Goal: Information Seeking & Learning: Check status

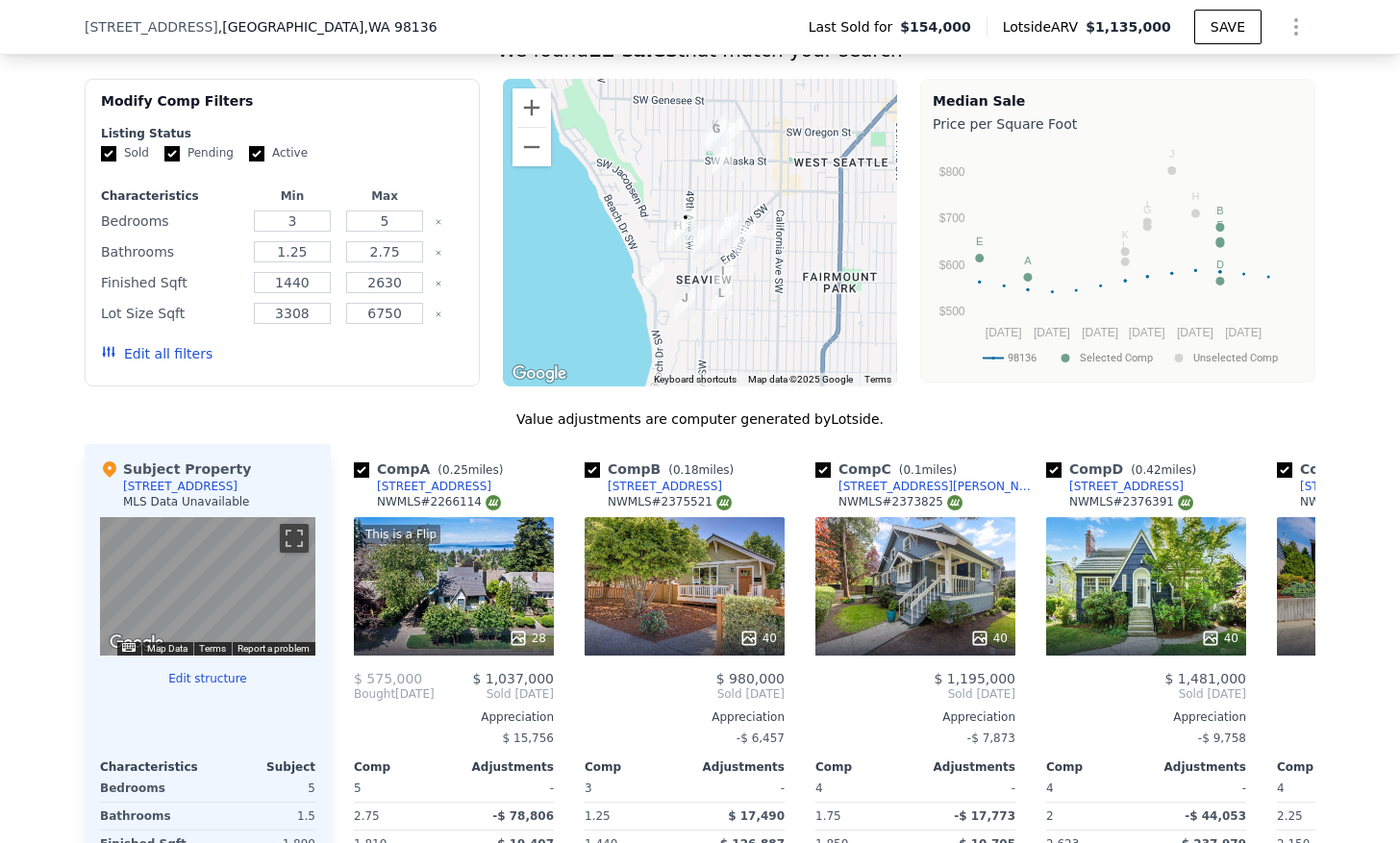
scroll to position [1593, 0]
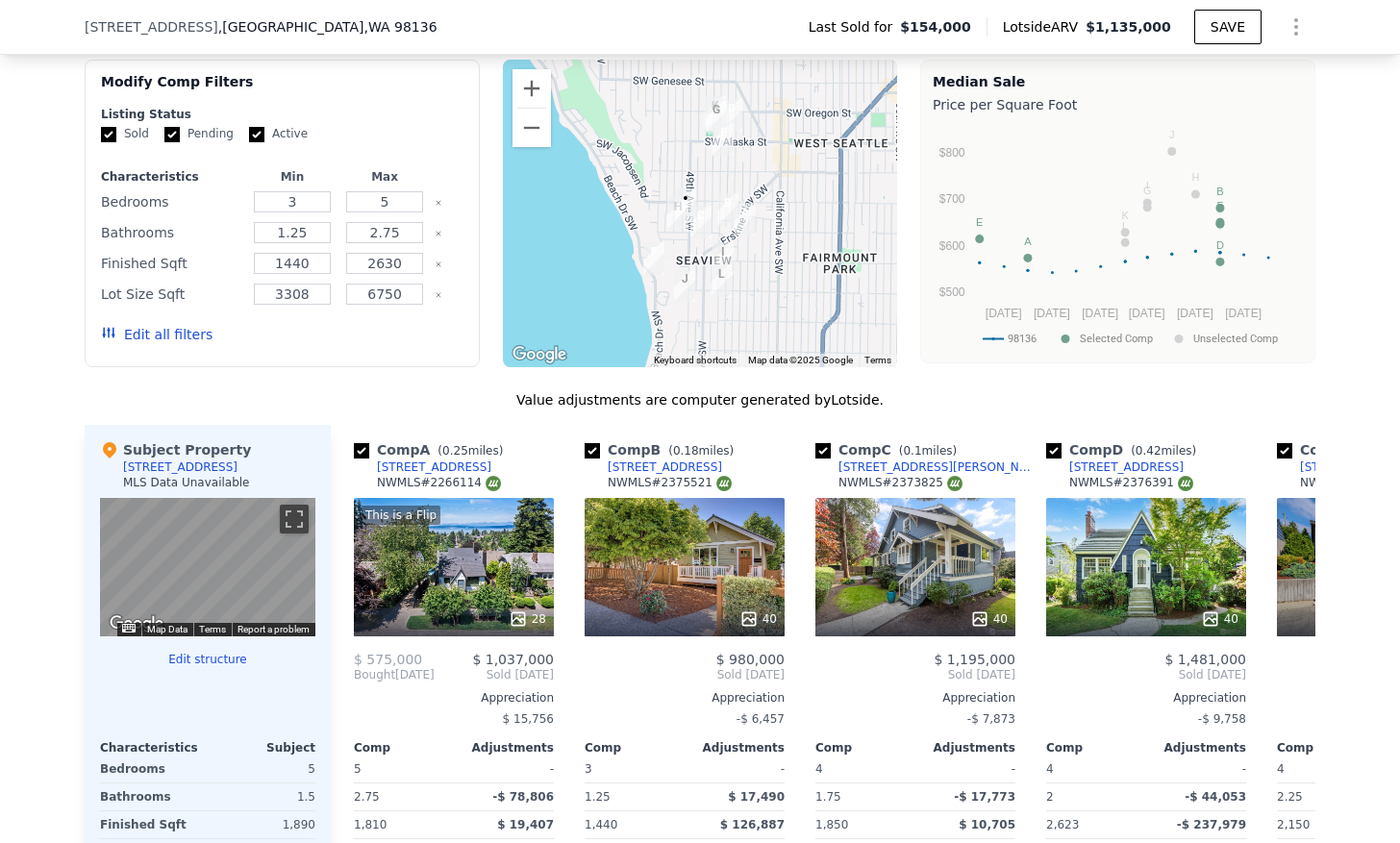
click at [250, 142] on label "Active" at bounding box center [278, 134] width 58 height 17
click at [250, 142] on input "Active" at bounding box center [257, 135] width 16 height 16
checkbox input "false"
click at [164, 140] on input "Pending" at bounding box center [172, 135] width 16 height 16
checkbox input "false"
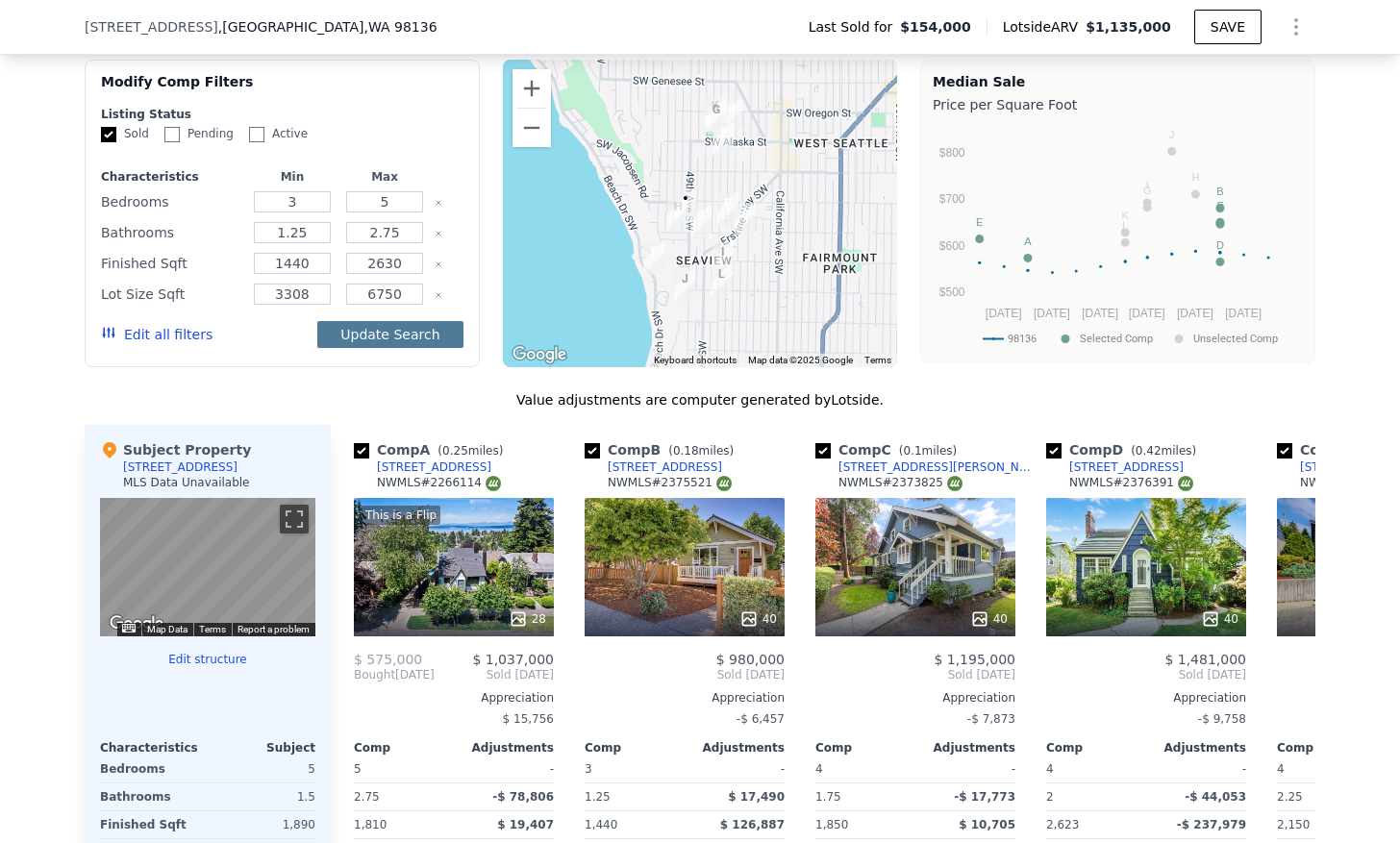
click at [412, 328] on button "Update Search" at bounding box center [389, 334] width 145 height 27
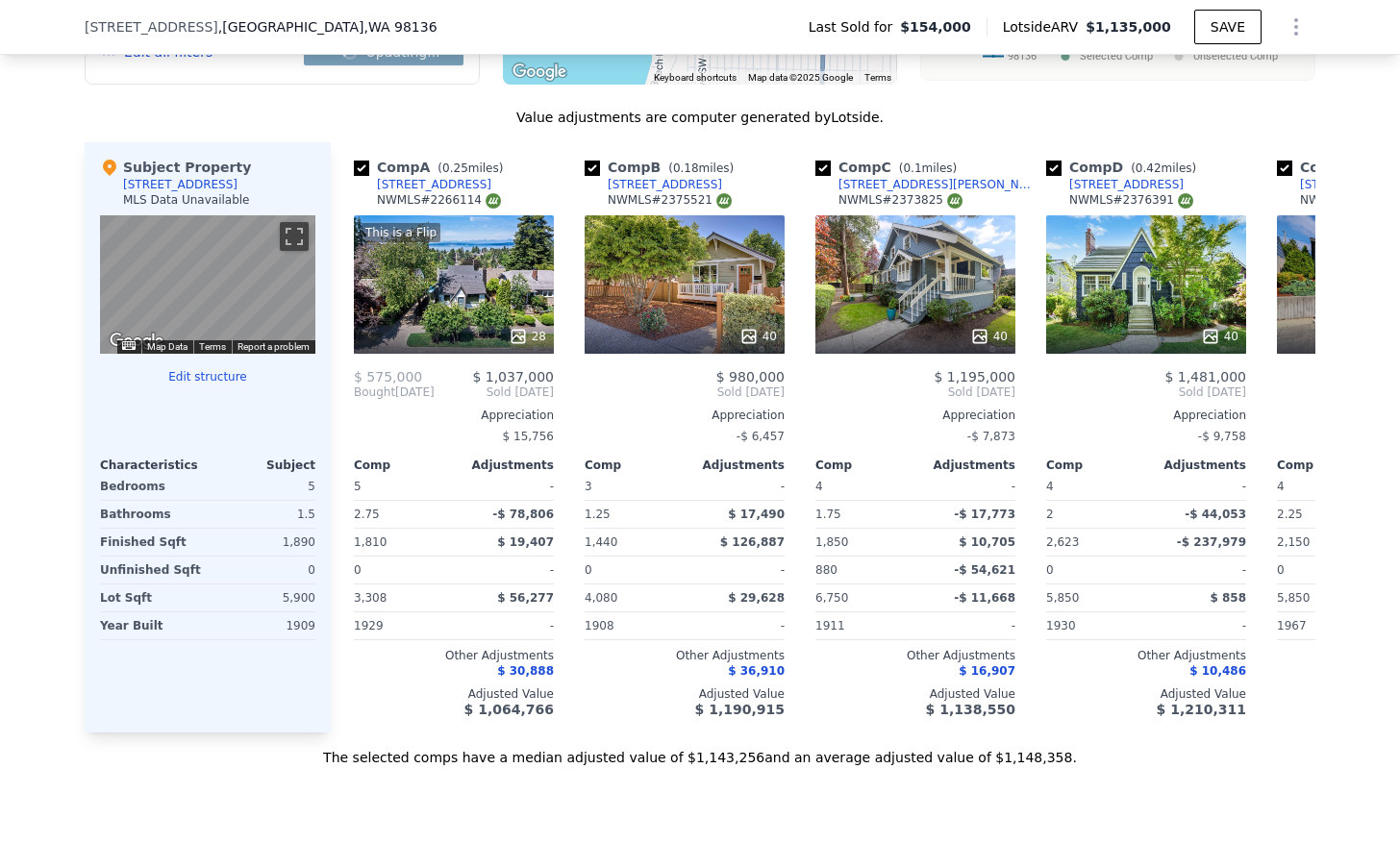
scroll to position [1877, 0]
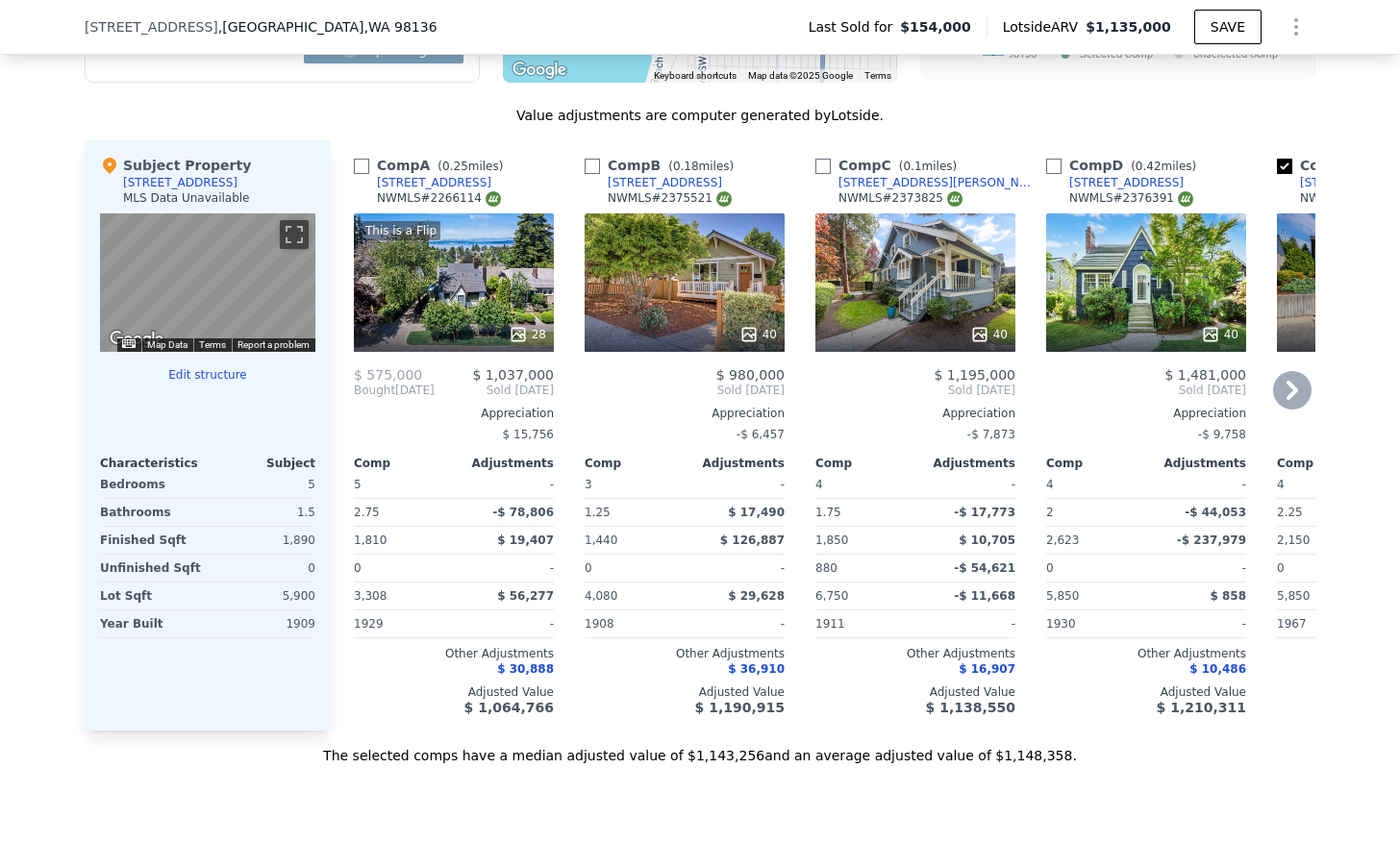
checkbox input "false"
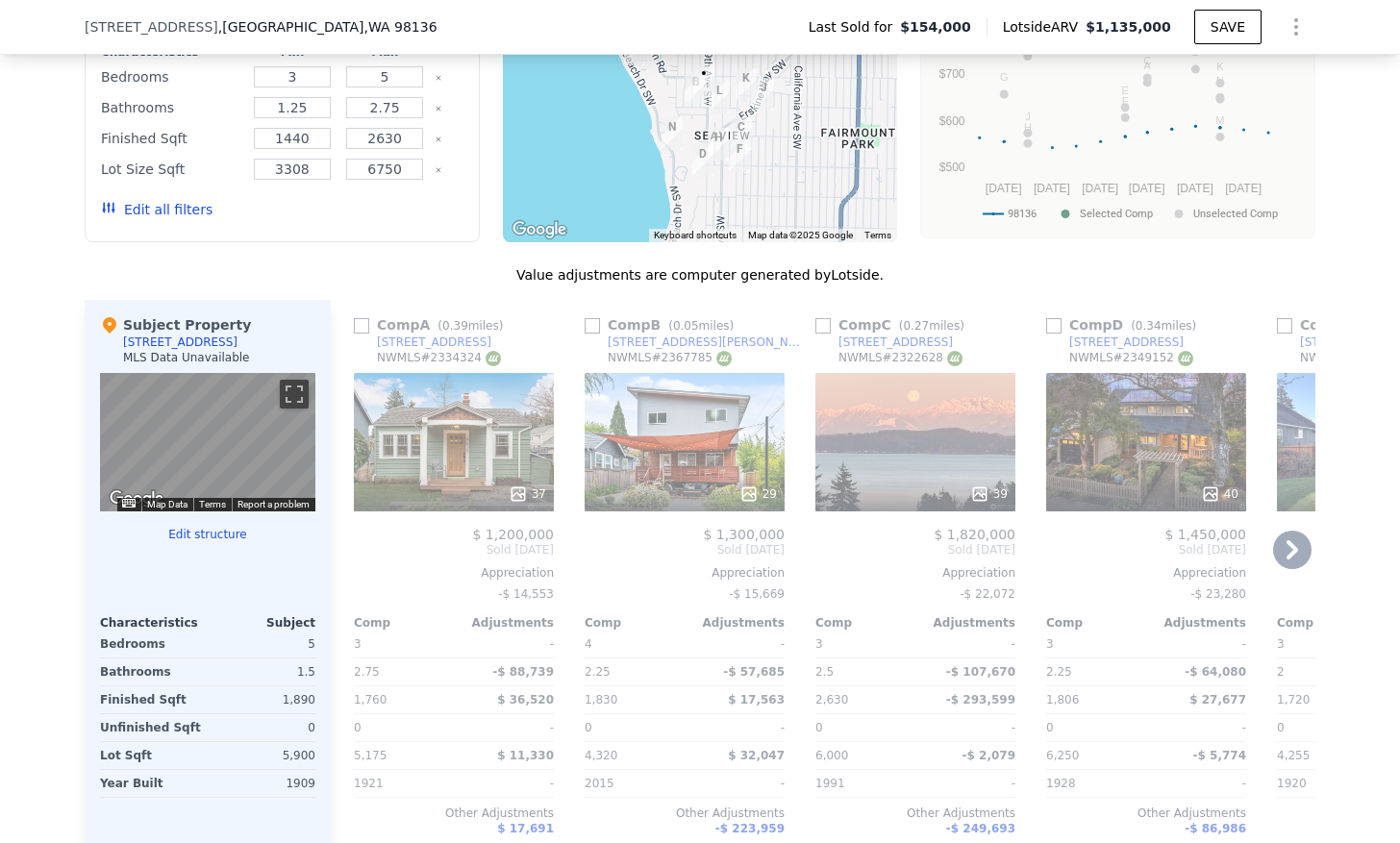
scroll to position [1540, 0]
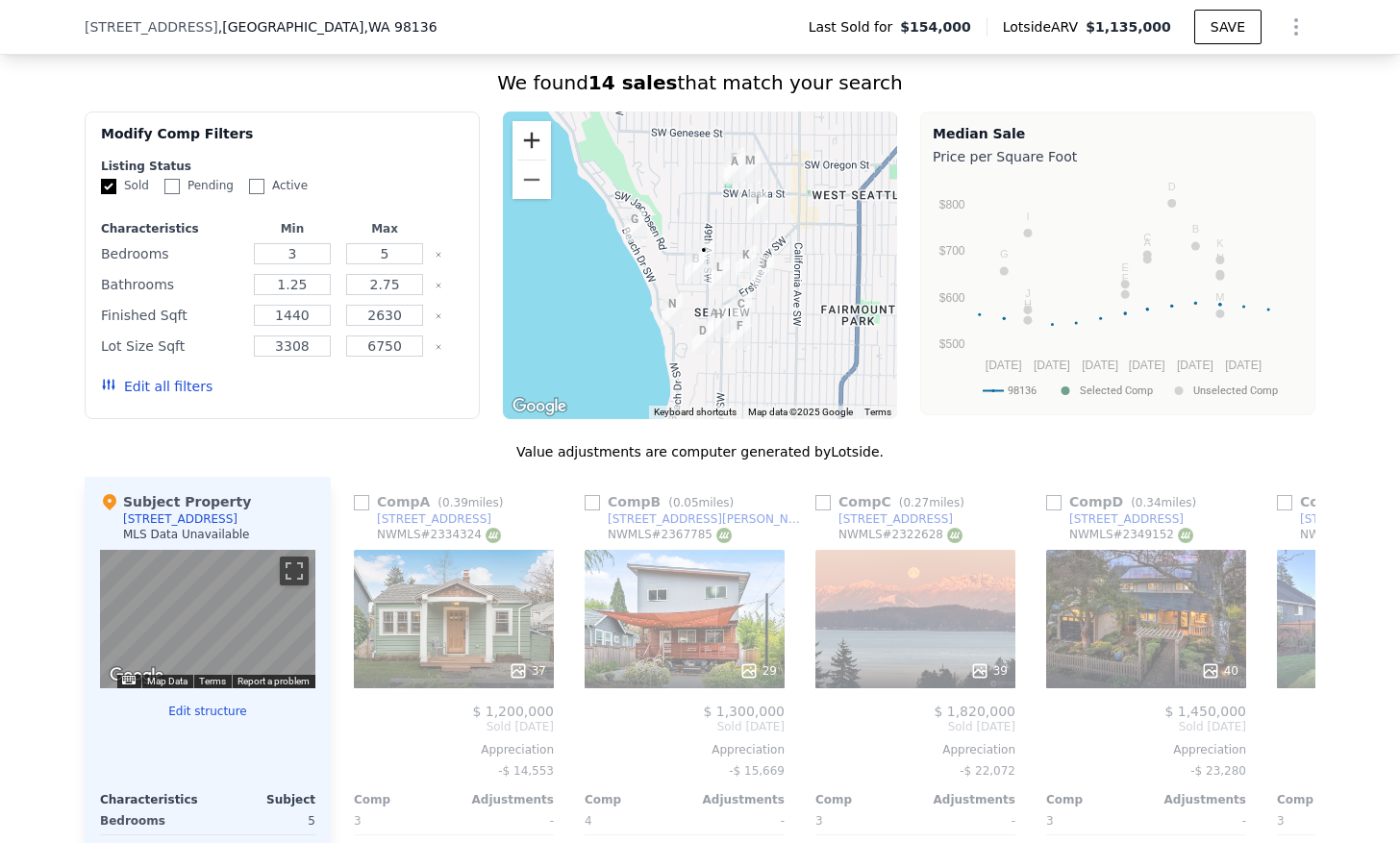
click at [527, 144] on button "Zoom in" at bounding box center [532, 141] width 39 height 39
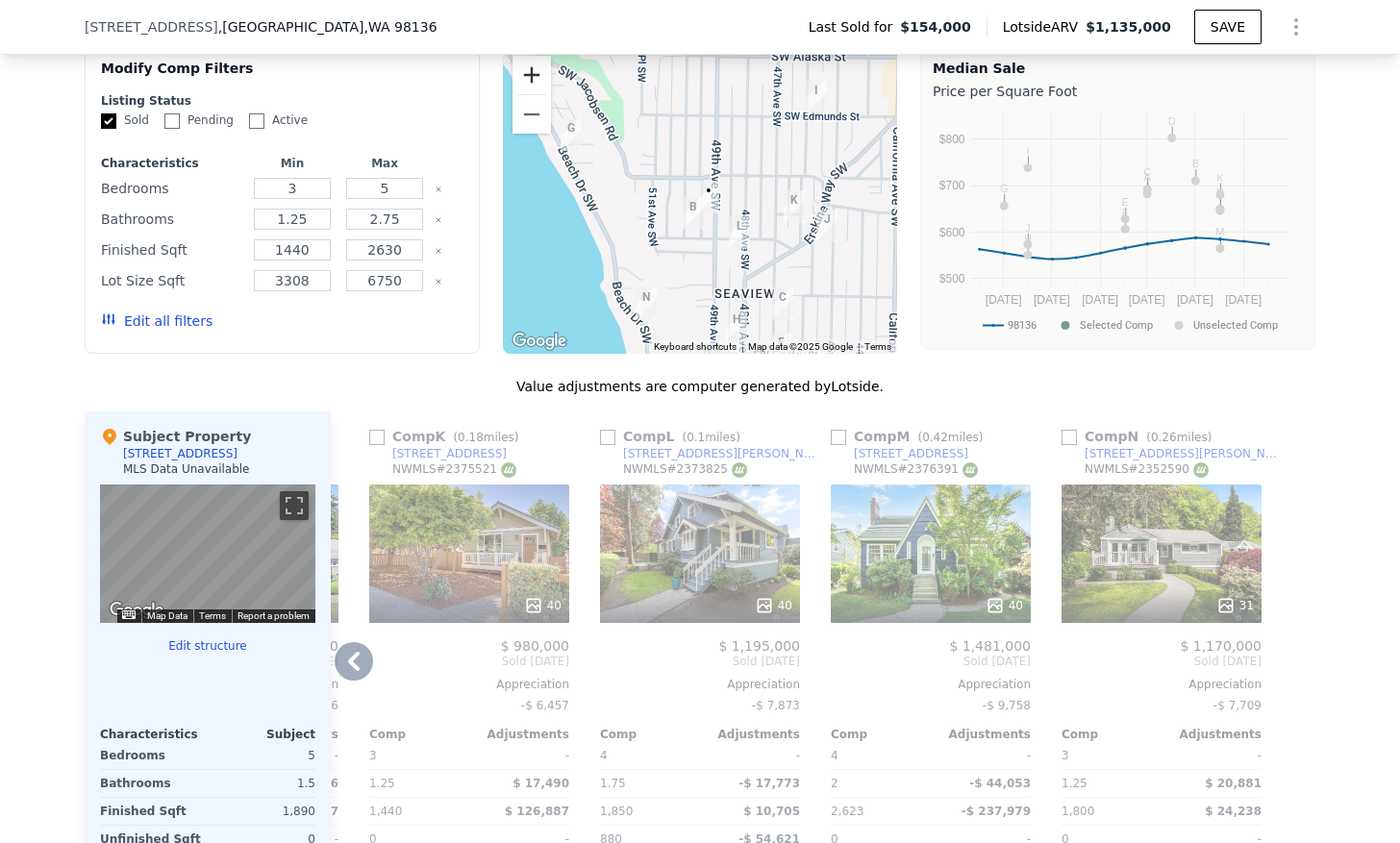
scroll to position [1606, 0]
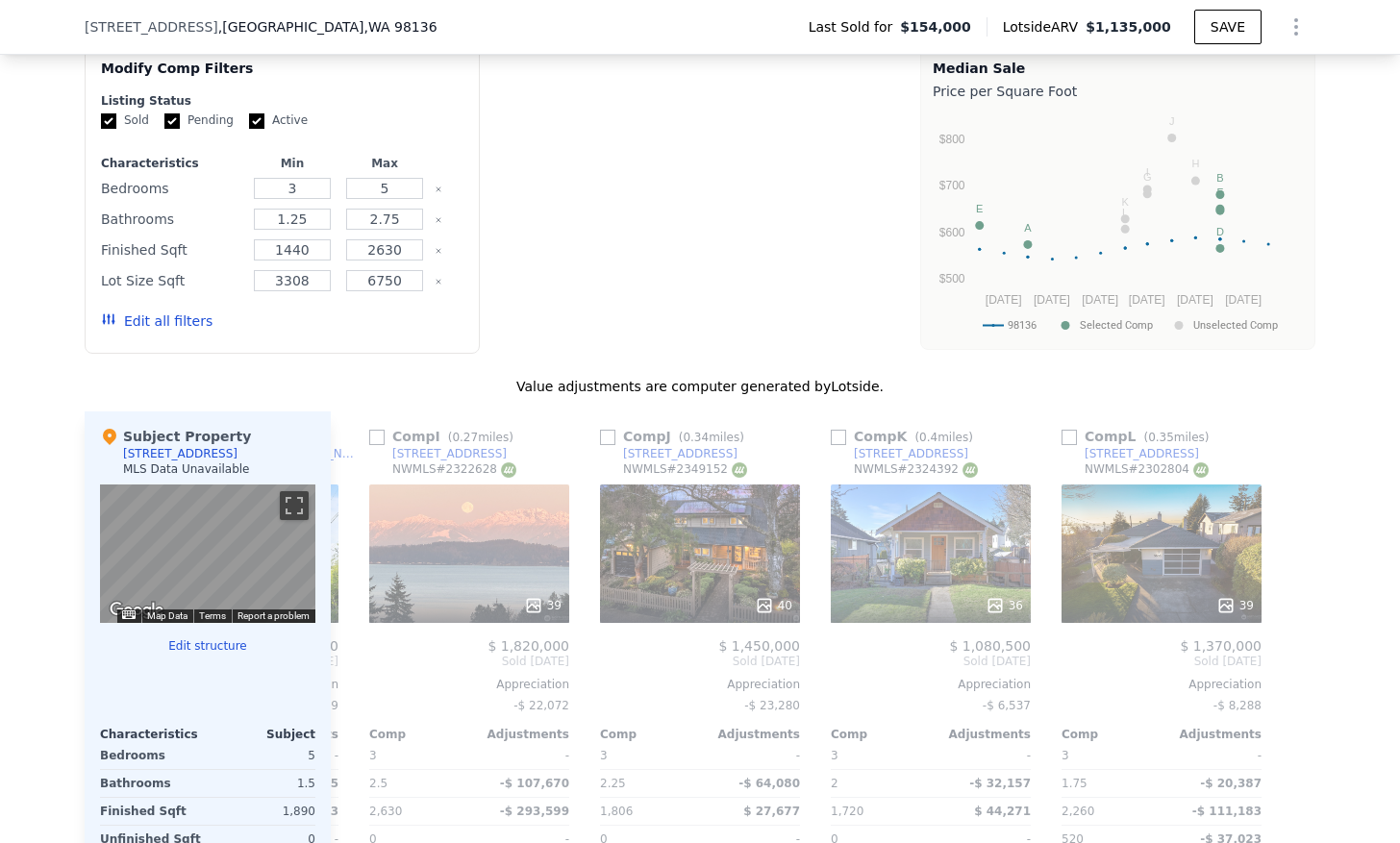
checkbox input "true"
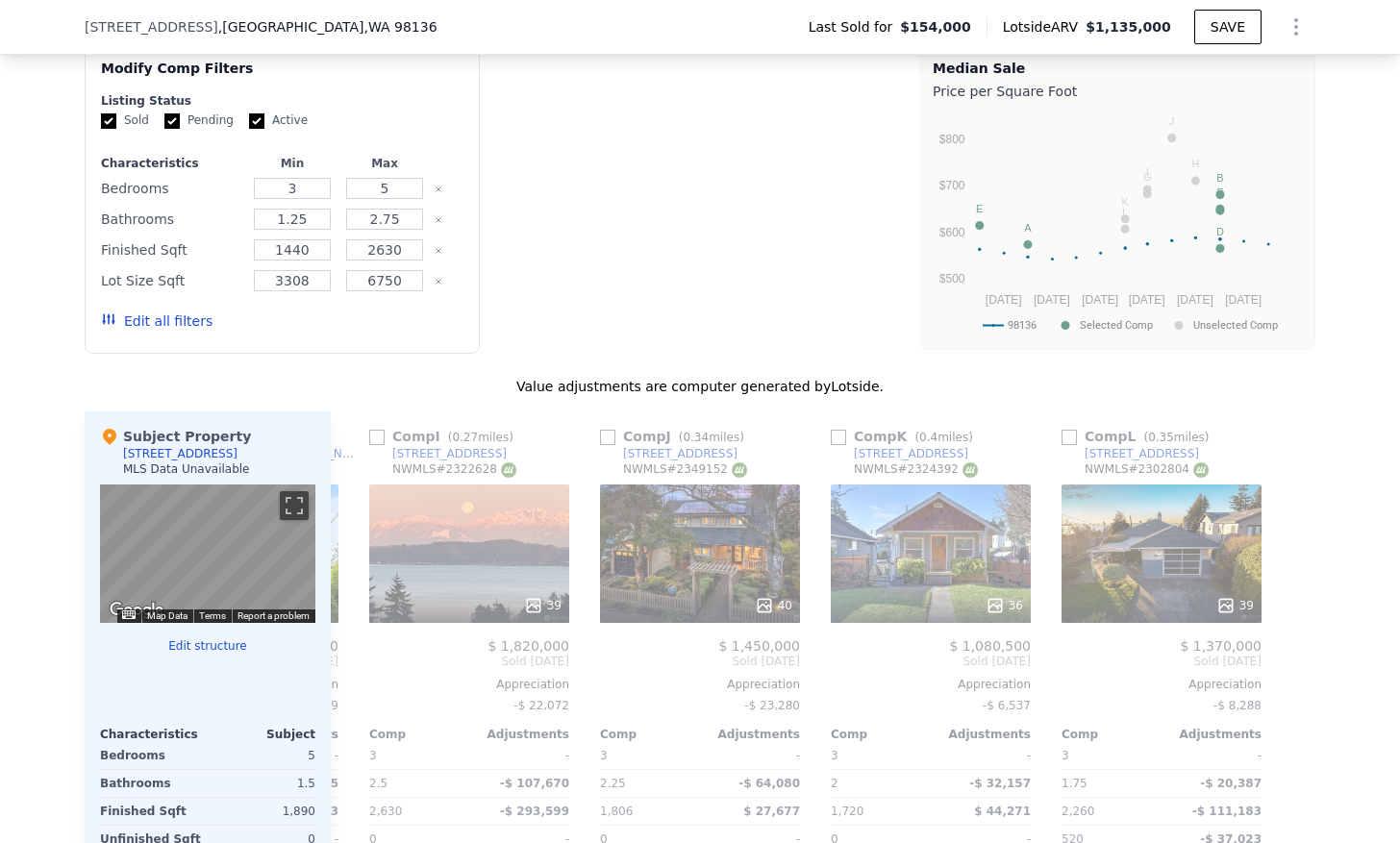
checkbox input "true"
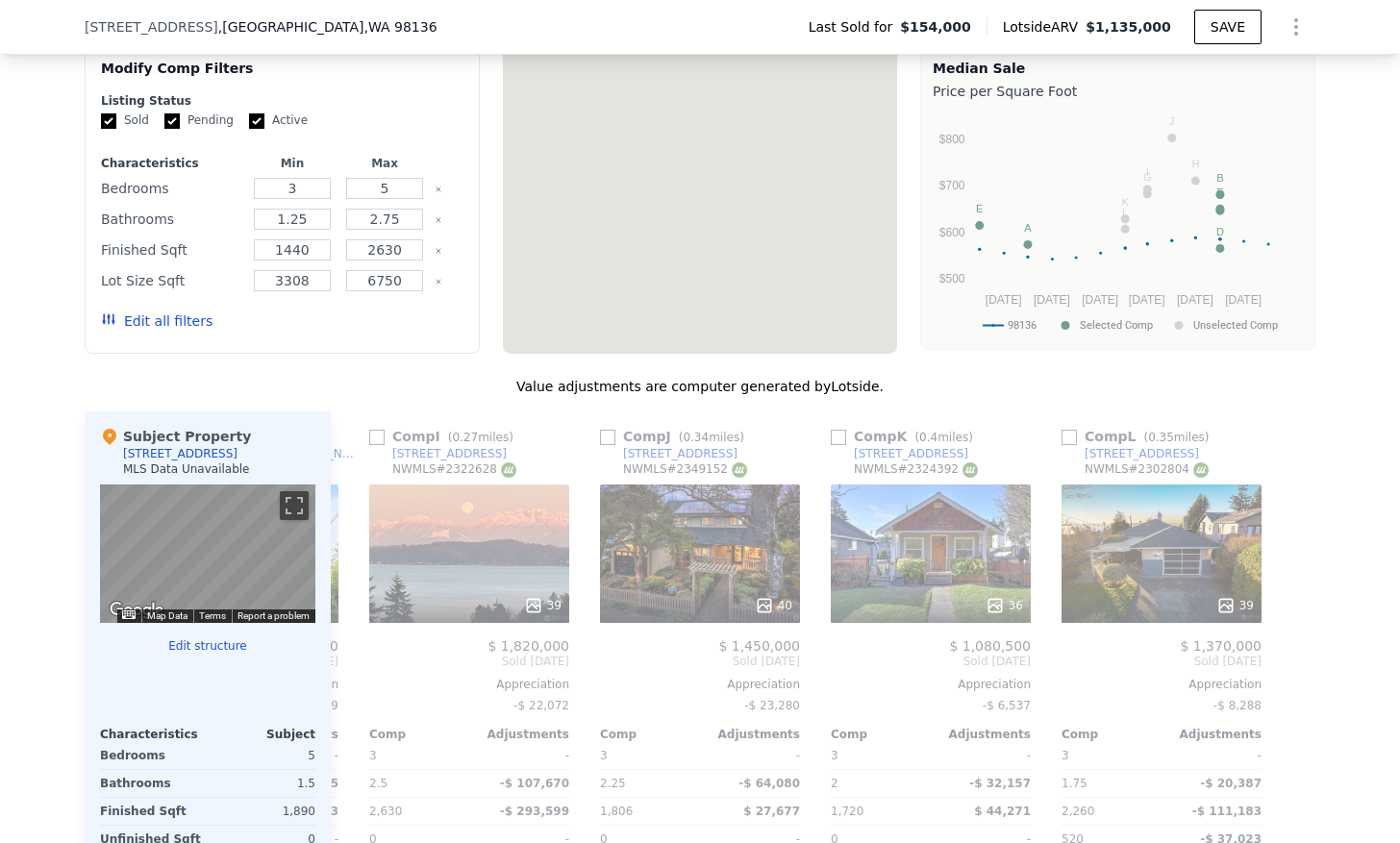
scroll to position [0, 1831]
